Goal: Navigation & Orientation: Find specific page/section

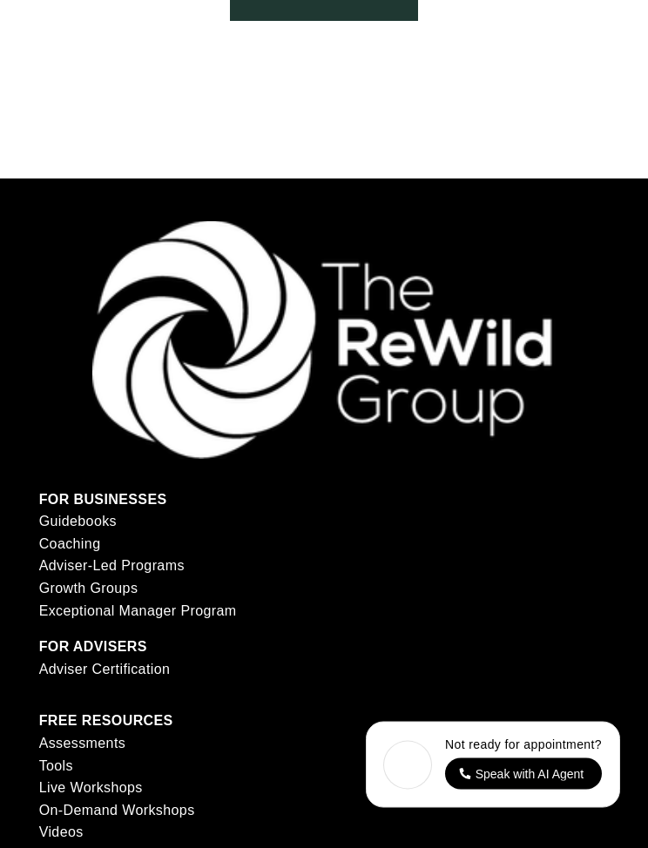
scroll to position [11018, 0]
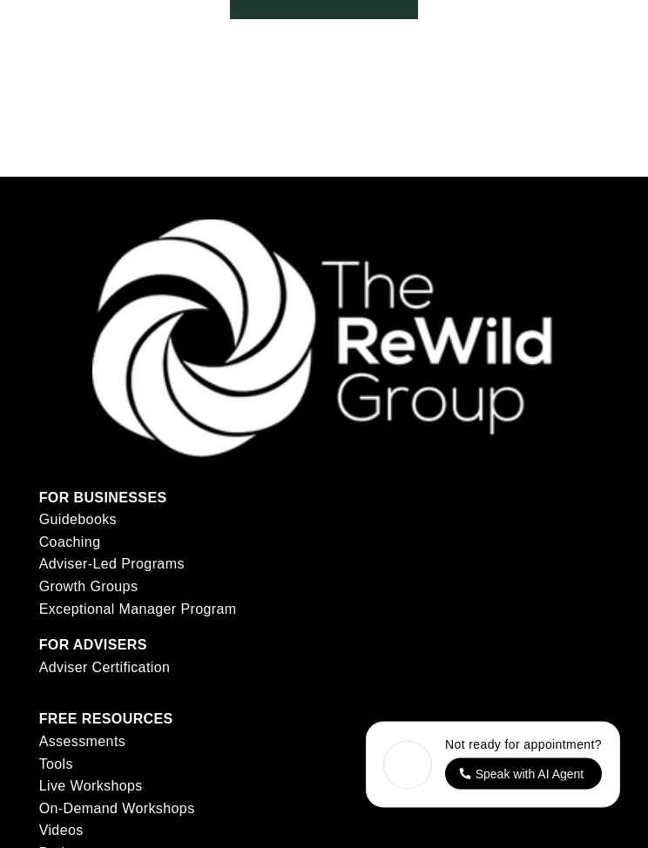
click at [551, 458] on div at bounding box center [324, 339] width 464 height 238
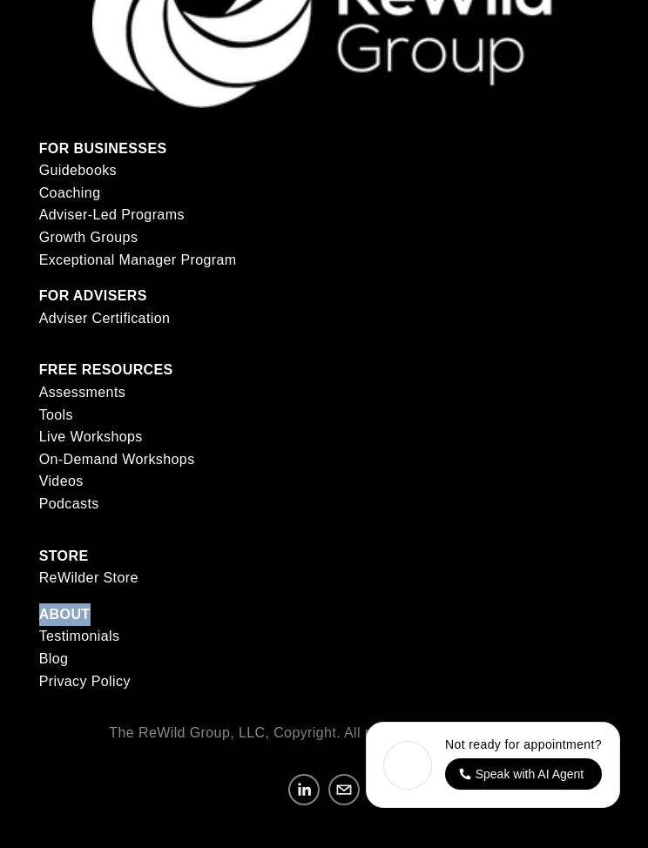
scroll to position [11489, 0]
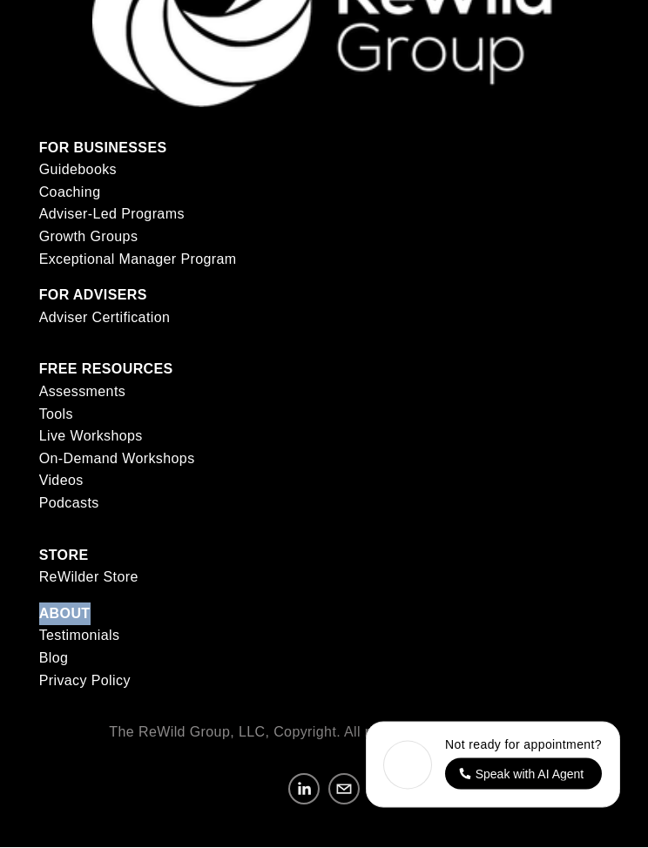
click at [116, 303] on strong "FOR ADVISERS" at bounding box center [93, 295] width 108 height 15
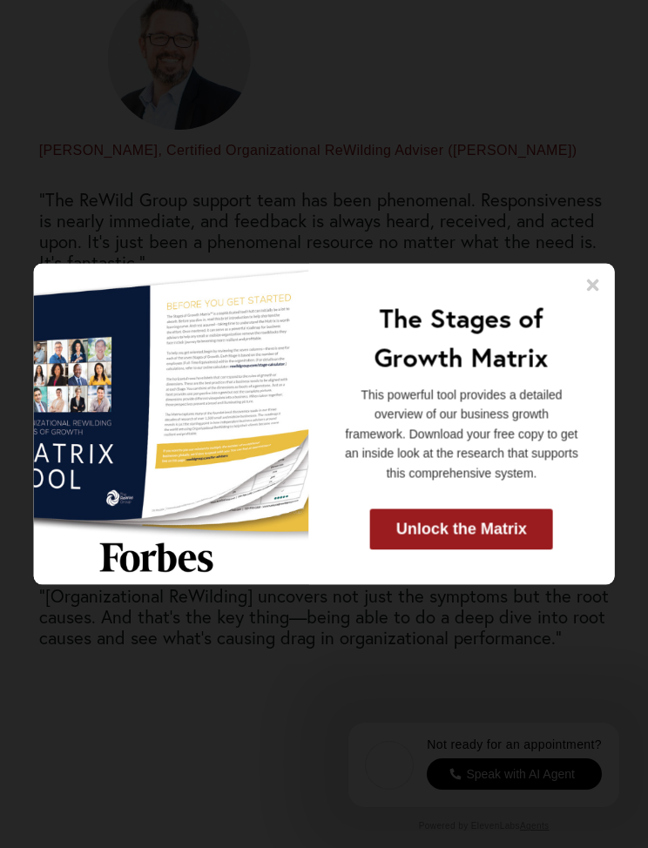
scroll to position [3814, 0]
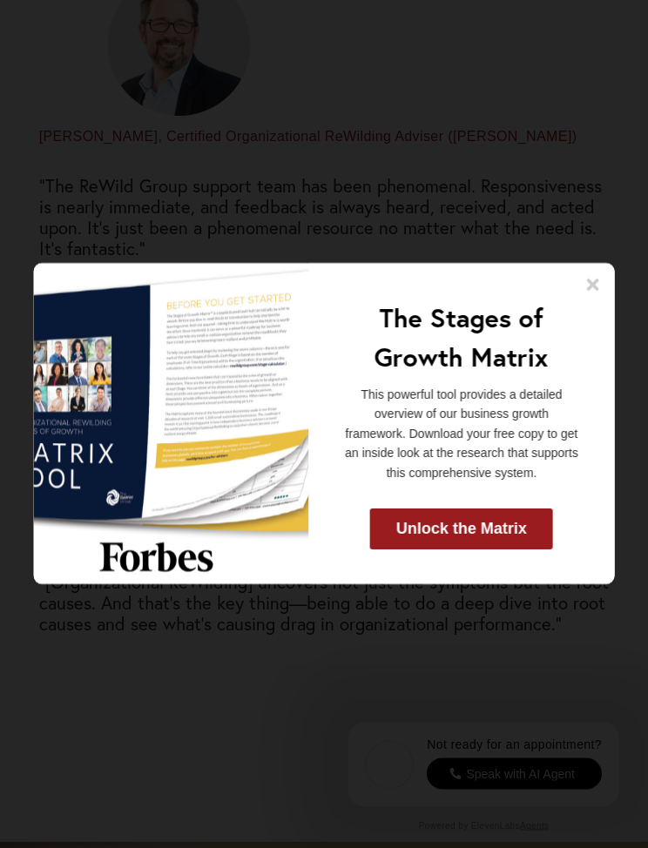
click at [588, 292] on icon at bounding box center [593, 285] width 12 height 12
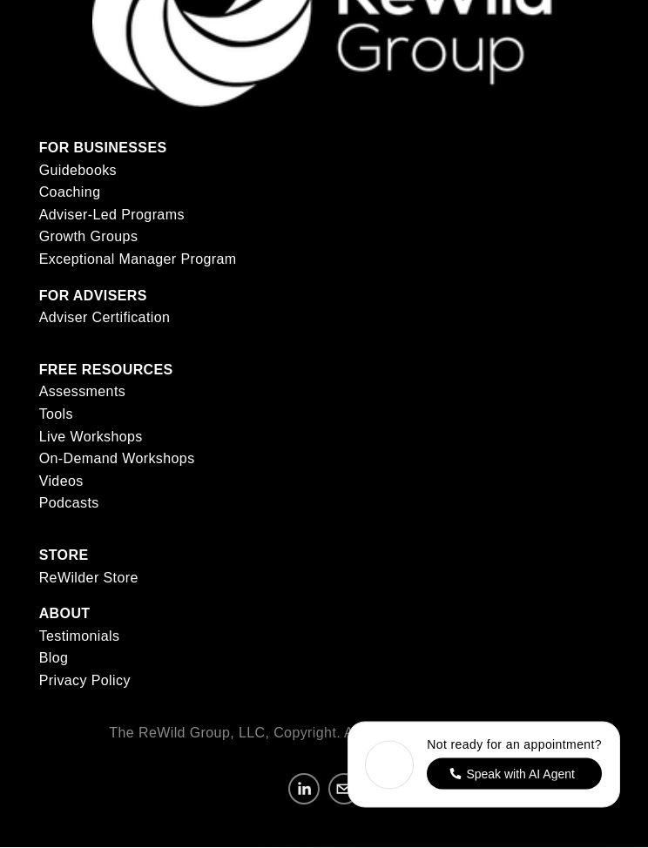
scroll to position [9777, 0]
click at [76, 330] on link "Adviser Certification" at bounding box center [104, 318] width 131 height 23
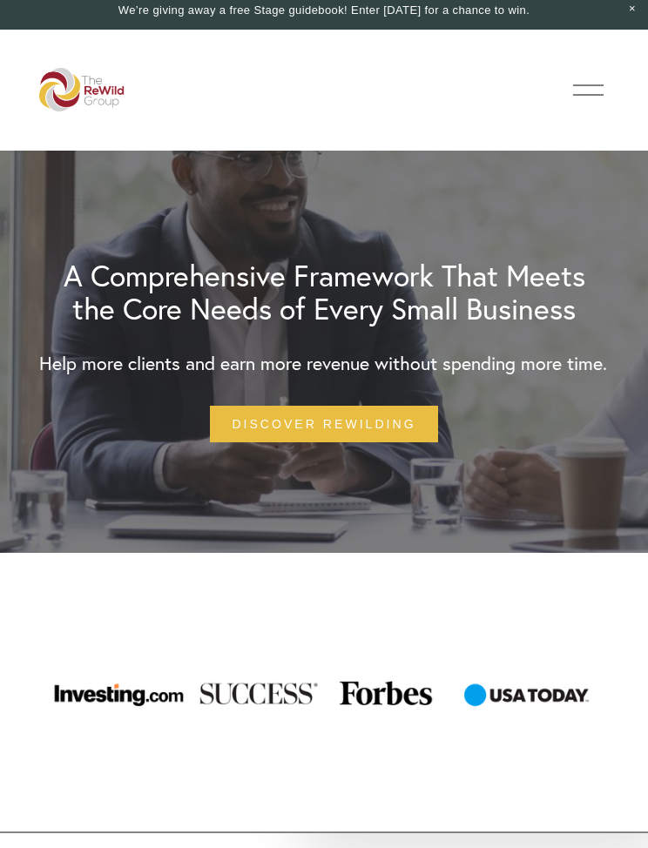
scroll to position [0, 0]
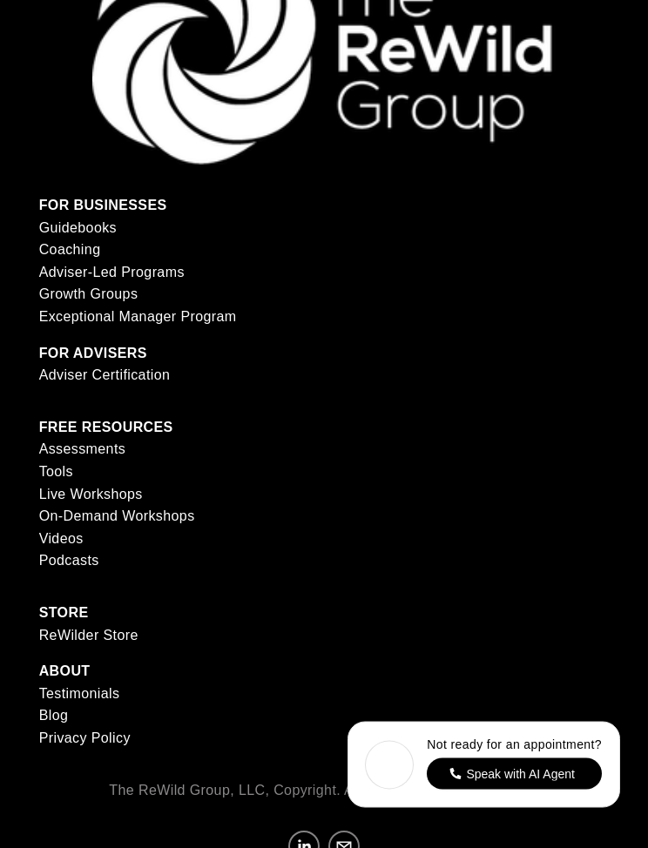
scroll to position [6445, 0]
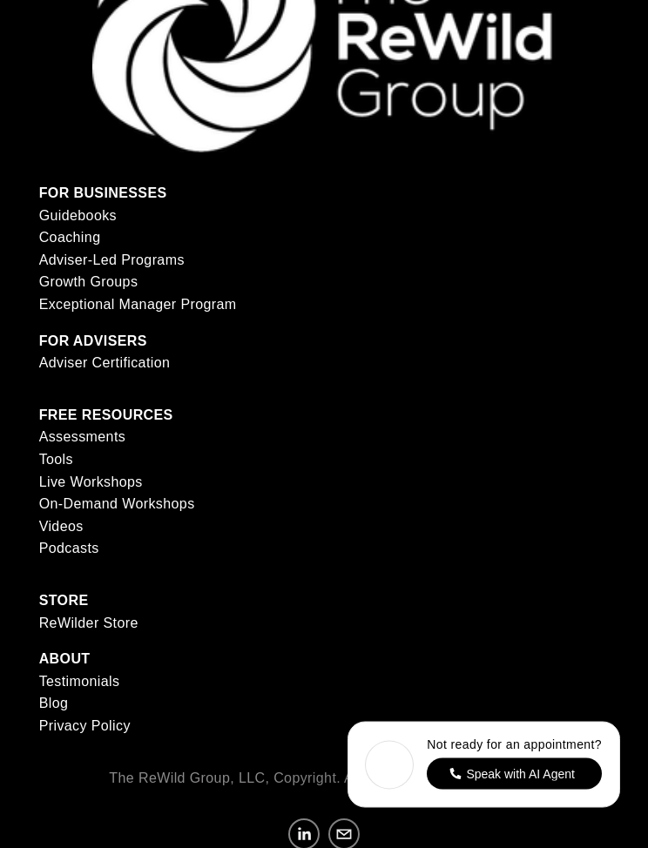
click at [85, 609] on strong "STORE" at bounding box center [64, 601] width 50 height 15
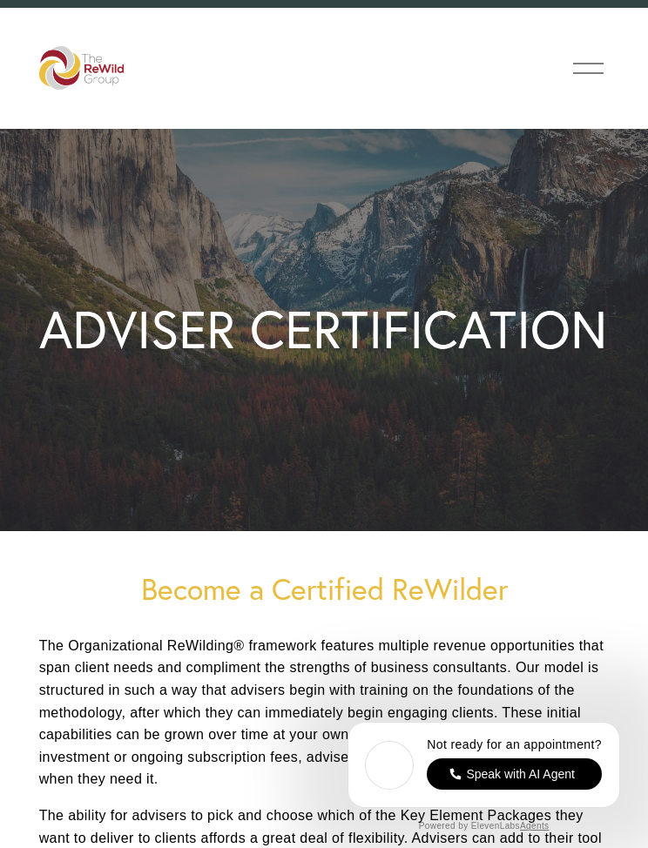
scroll to position [0, 0]
